Goal: Task Accomplishment & Management: Use online tool/utility

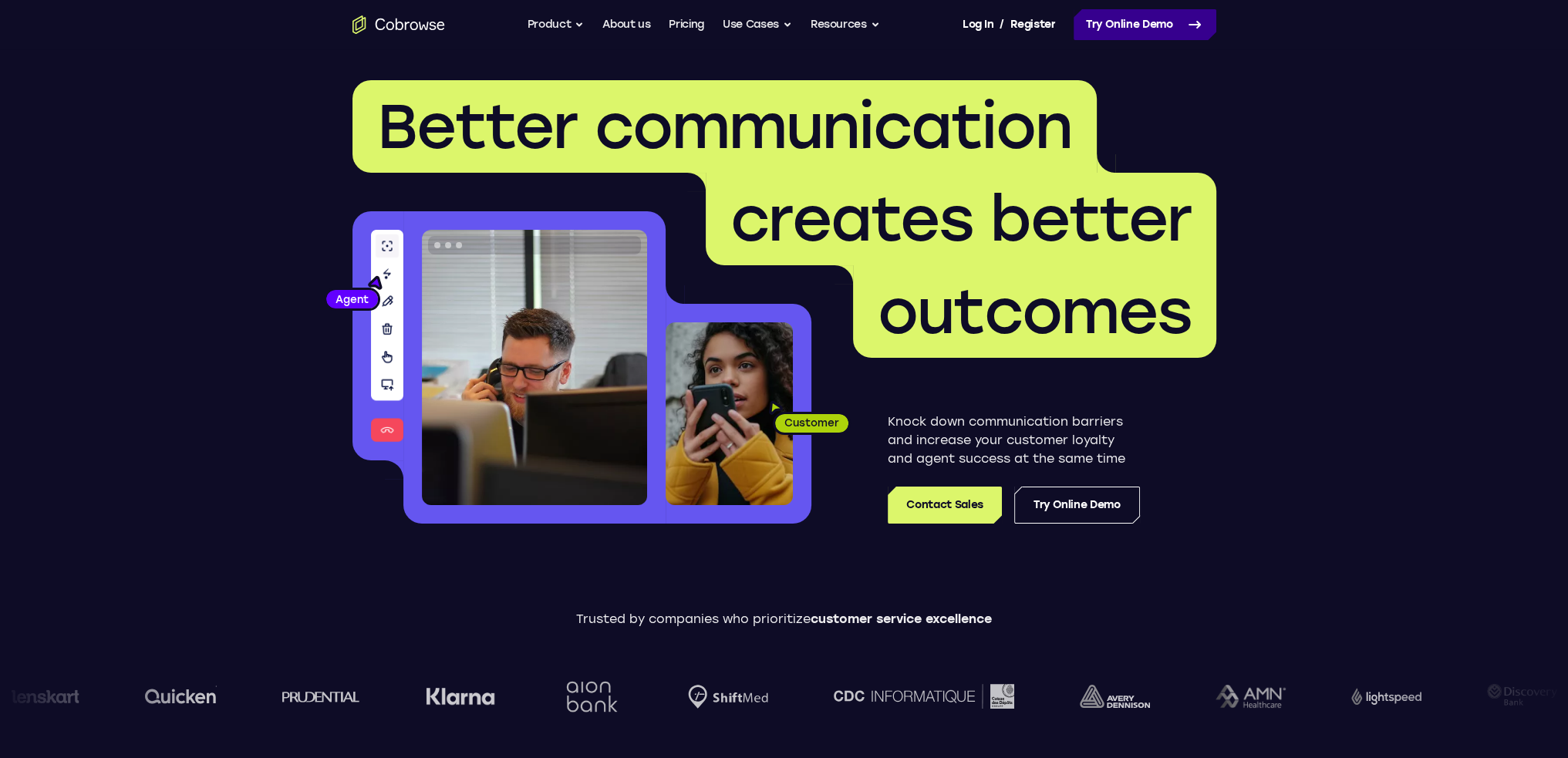
drag, startPoint x: 1115, startPoint y: 22, endPoint x: 1096, endPoint y: 21, distance: 19.0
click at [1115, 22] on link "Try Online Demo" at bounding box center [1144, 24] width 142 height 30
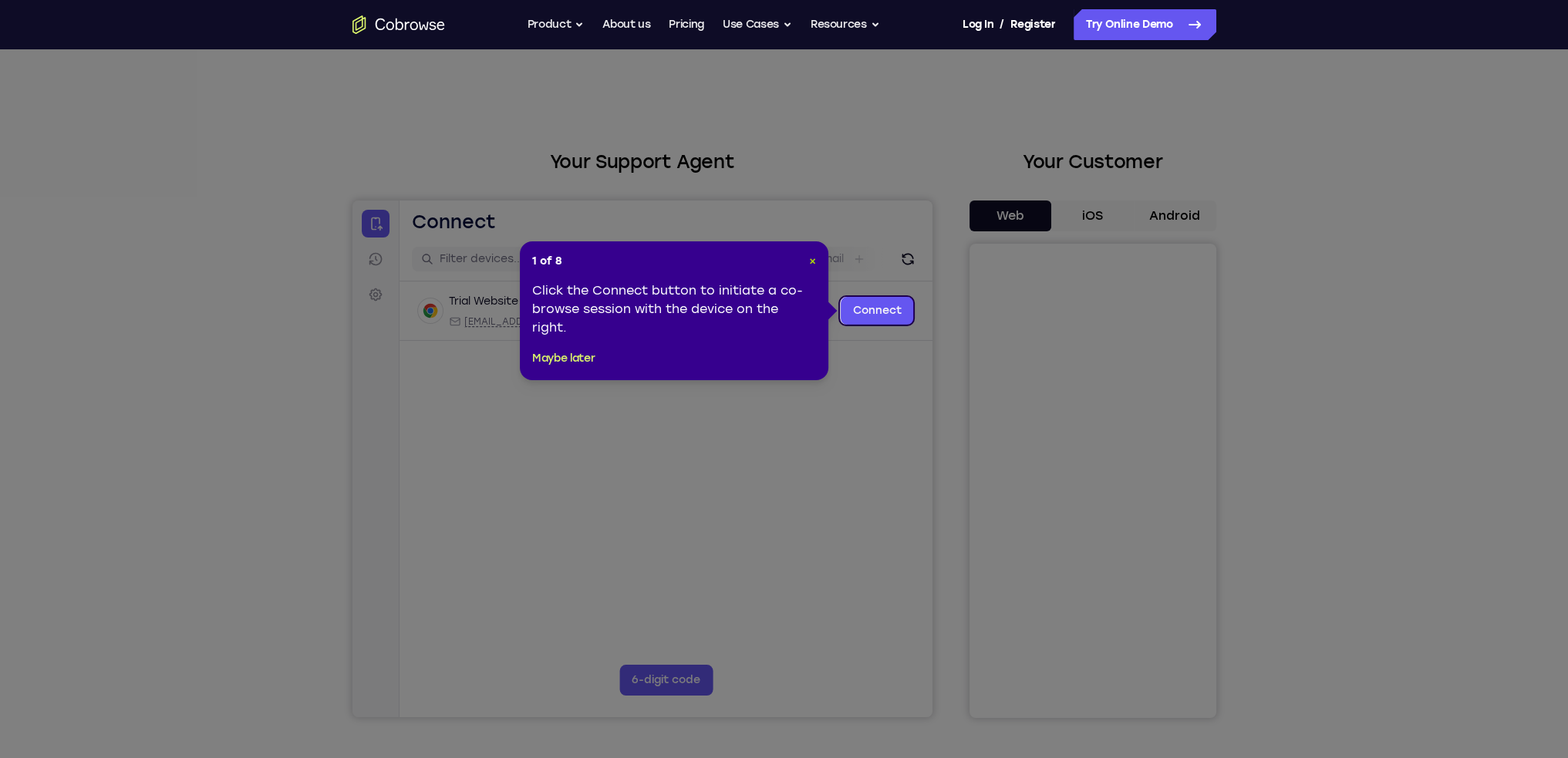
click at [813, 256] on span "×" at bounding box center [812, 261] width 7 height 13
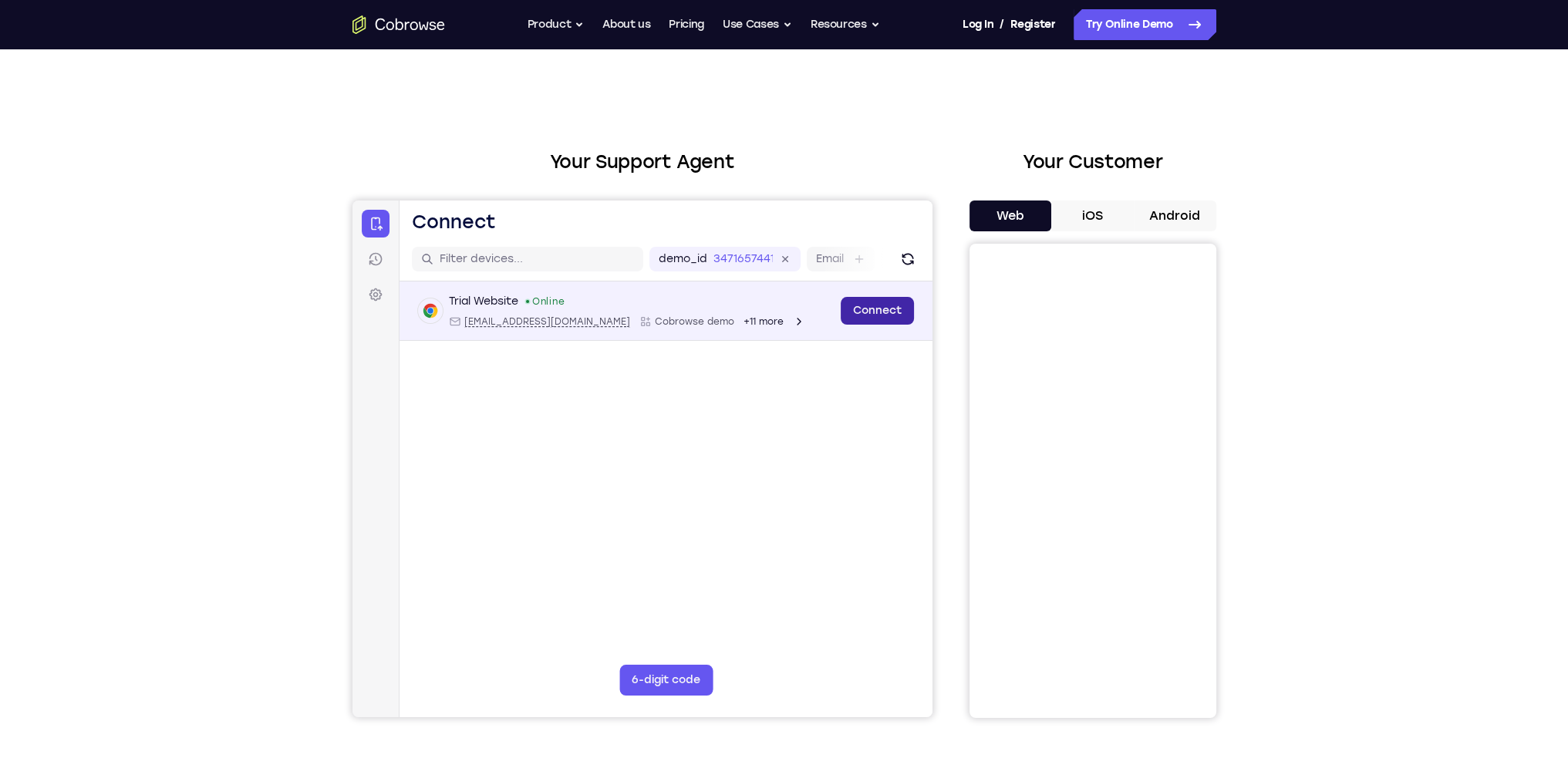
click at [888, 311] on link "Connect" at bounding box center [876, 311] width 73 height 28
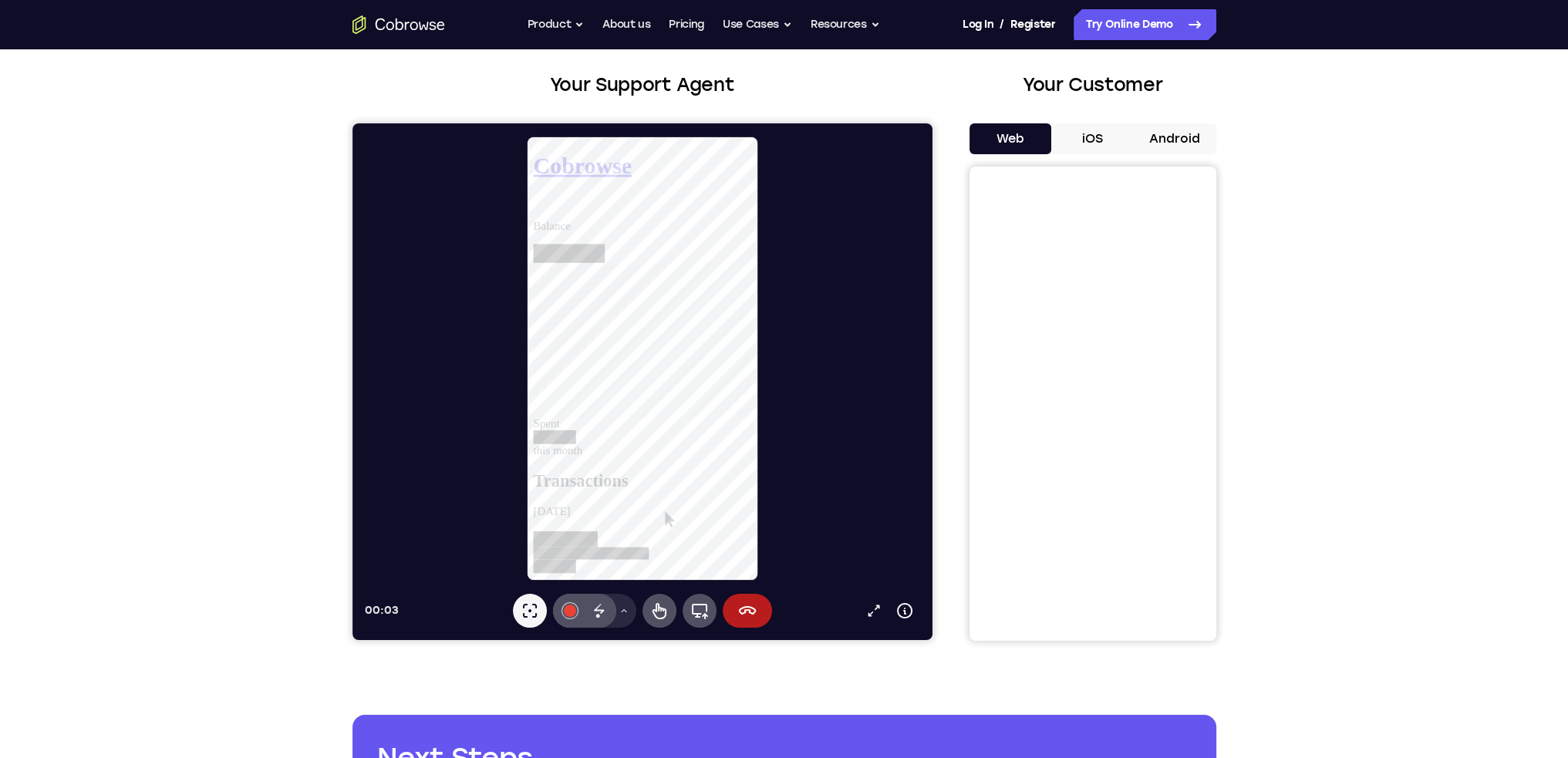
scroll to position [231, 0]
click at [1079, 137] on button "iOS" at bounding box center [1092, 138] width 82 height 30
click at [1031, 151] on button "Web" at bounding box center [1011, 138] width 82 height 30
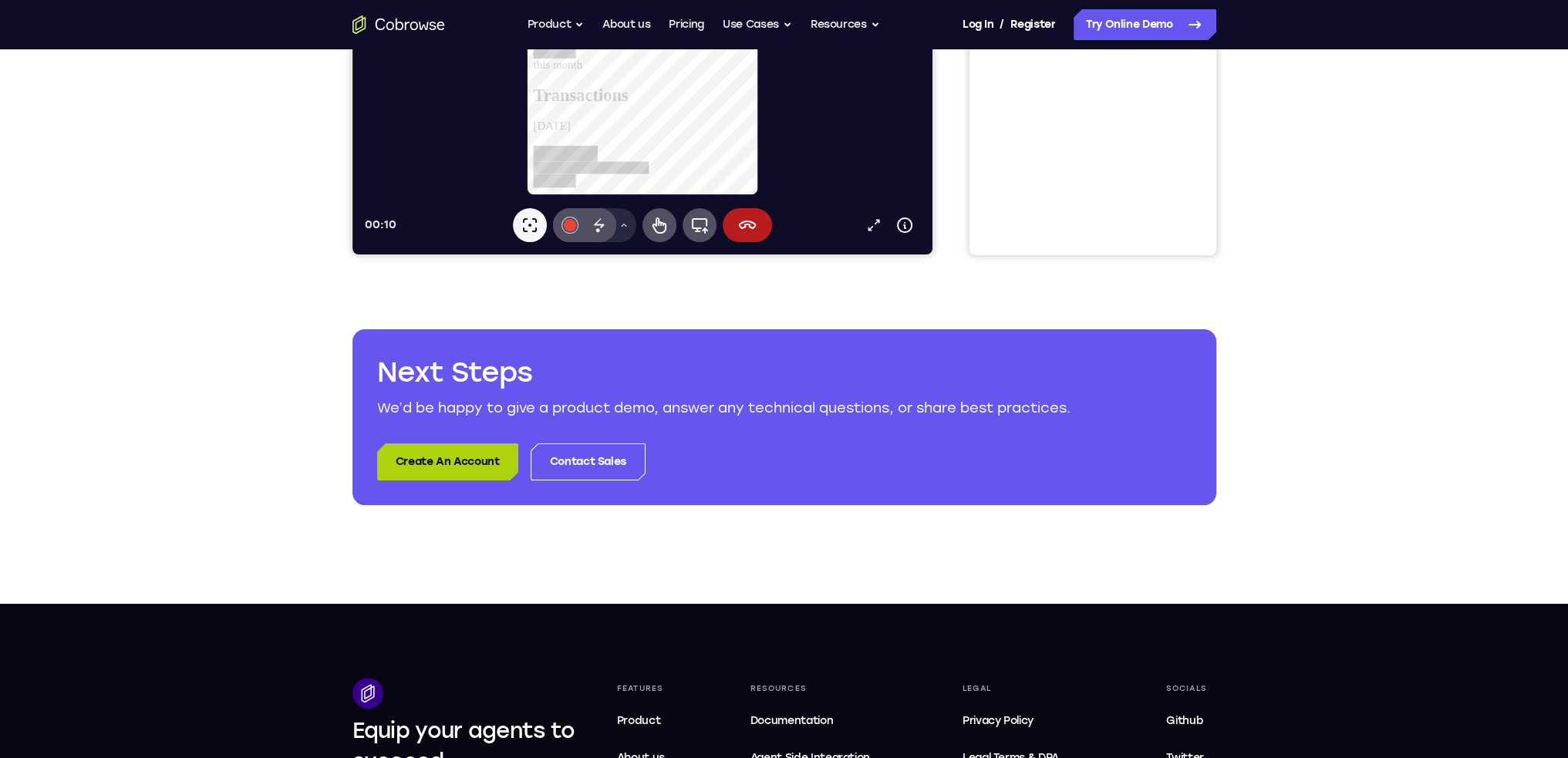
click at [411, 462] on link "Create An Account" at bounding box center [447, 462] width 141 height 37
